Goal: Information Seeking & Learning: Learn about a topic

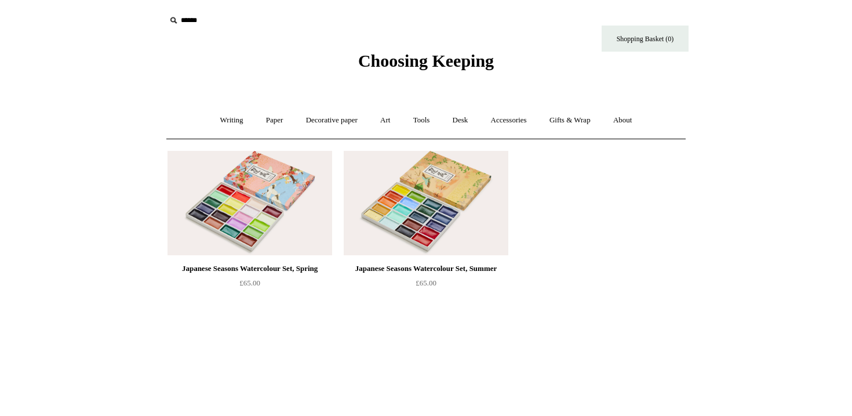
click at [661, 270] on div "Japanese Seasons Watercolour Set, Autumn" at bounding box center [602, 268] width 159 height 14
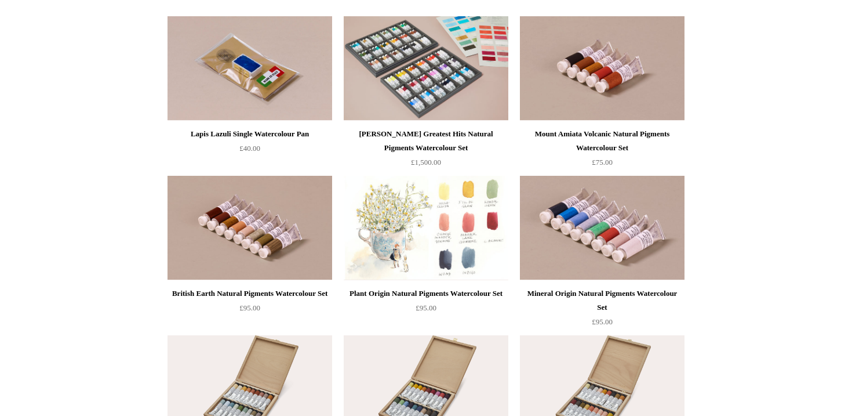
scroll to position [1912, 0]
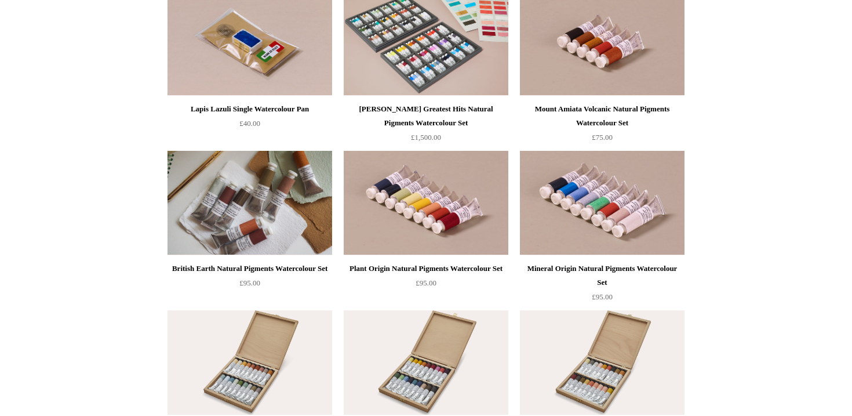
click at [262, 198] on img at bounding box center [249, 203] width 165 height 104
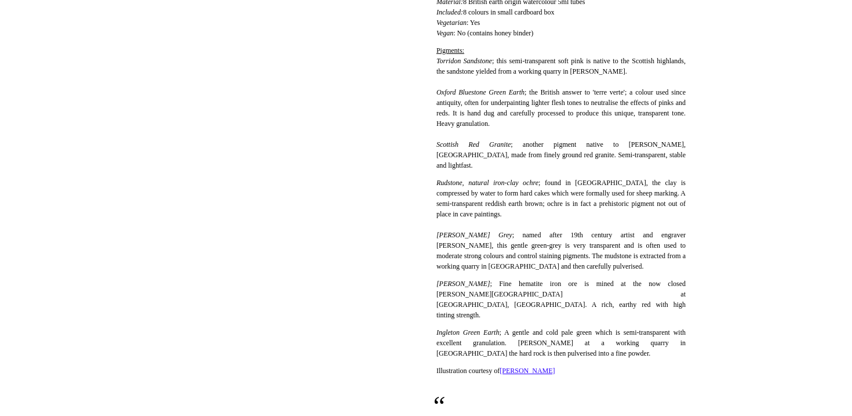
scroll to position [515, 0]
drag, startPoint x: 512, startPoint y: 320, endPoint x: 602, endPoint y: 319, distance: 89.2
click at [602, 327] on span "Ingleton Green Earth ; A gentle and cold pale green which is semi-transparent w…" at bounding box center [560, 341] width 249 height 29
copy span "gentle and cold pale green"
